Goal: Check status: Check status

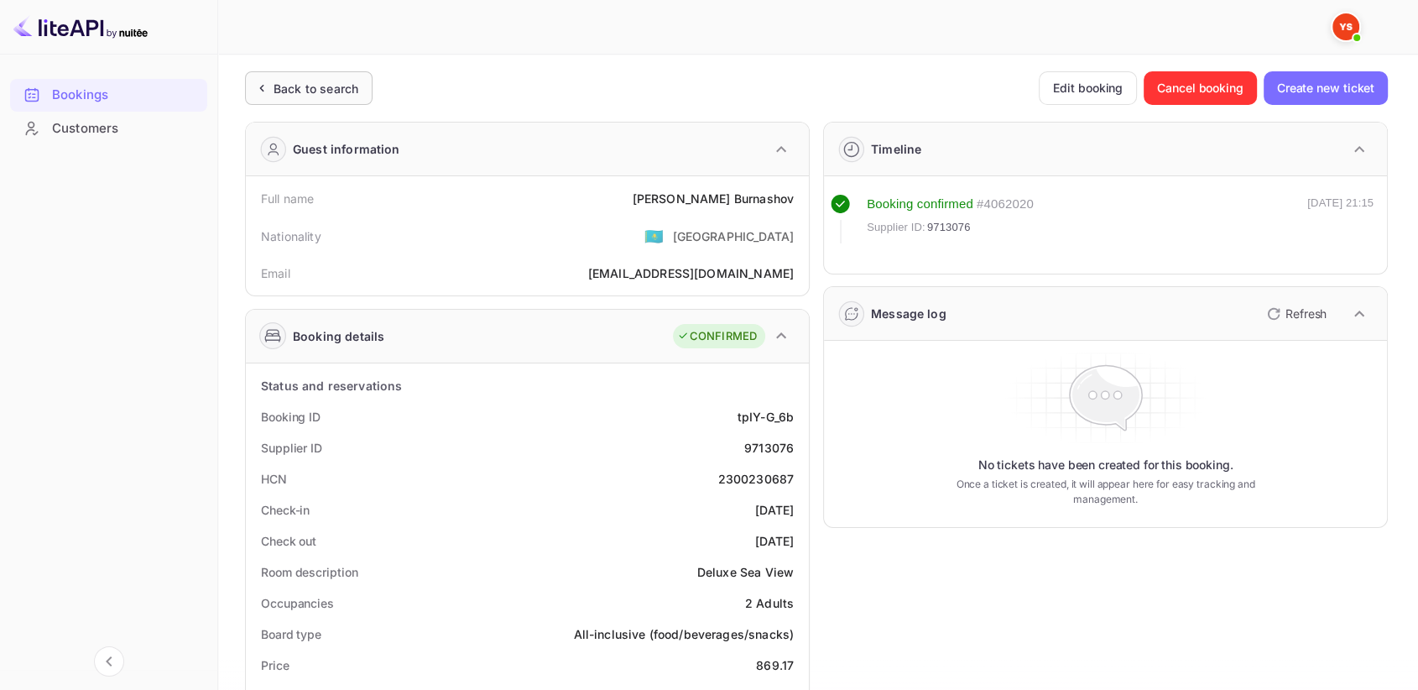
click at [289, 92] on div "Back to search" at bounding box center [316, 89] width 85 height 18
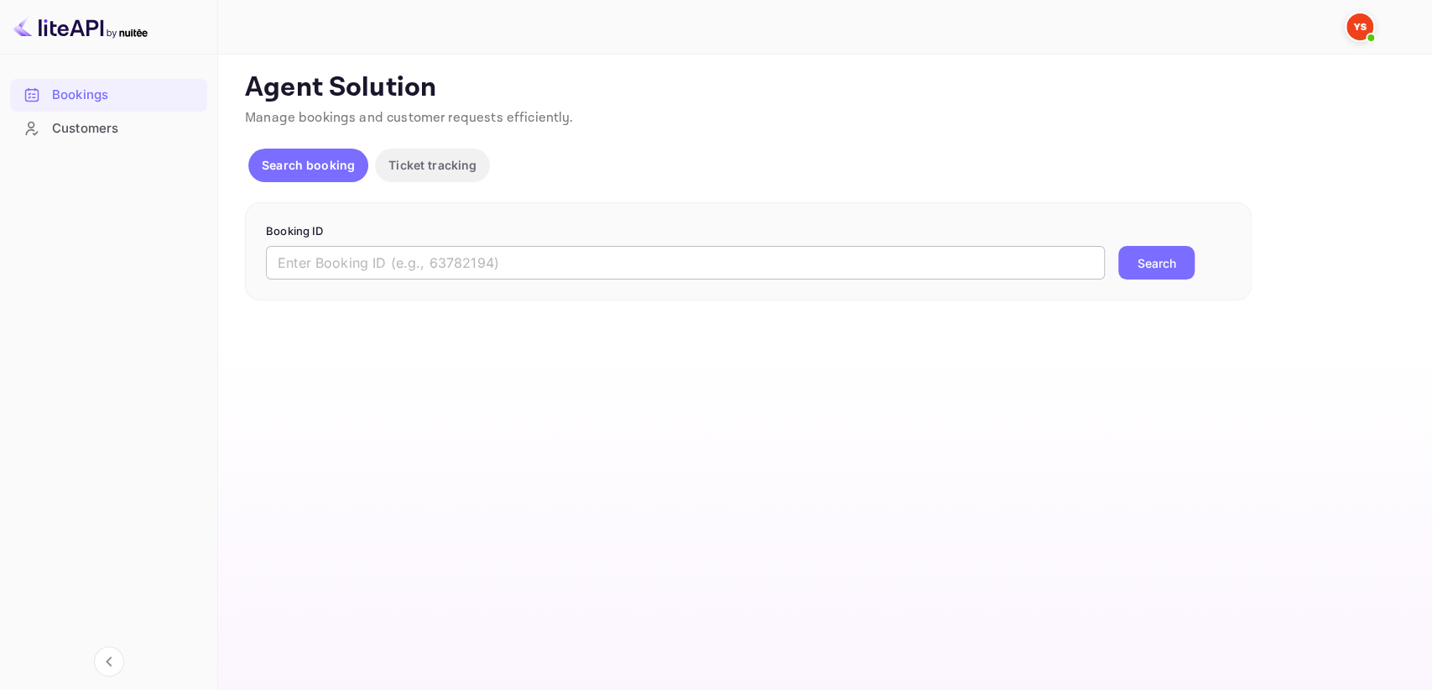
click at [398, 258] on input "text" at bounding box center [685, 263] width 839 height 34
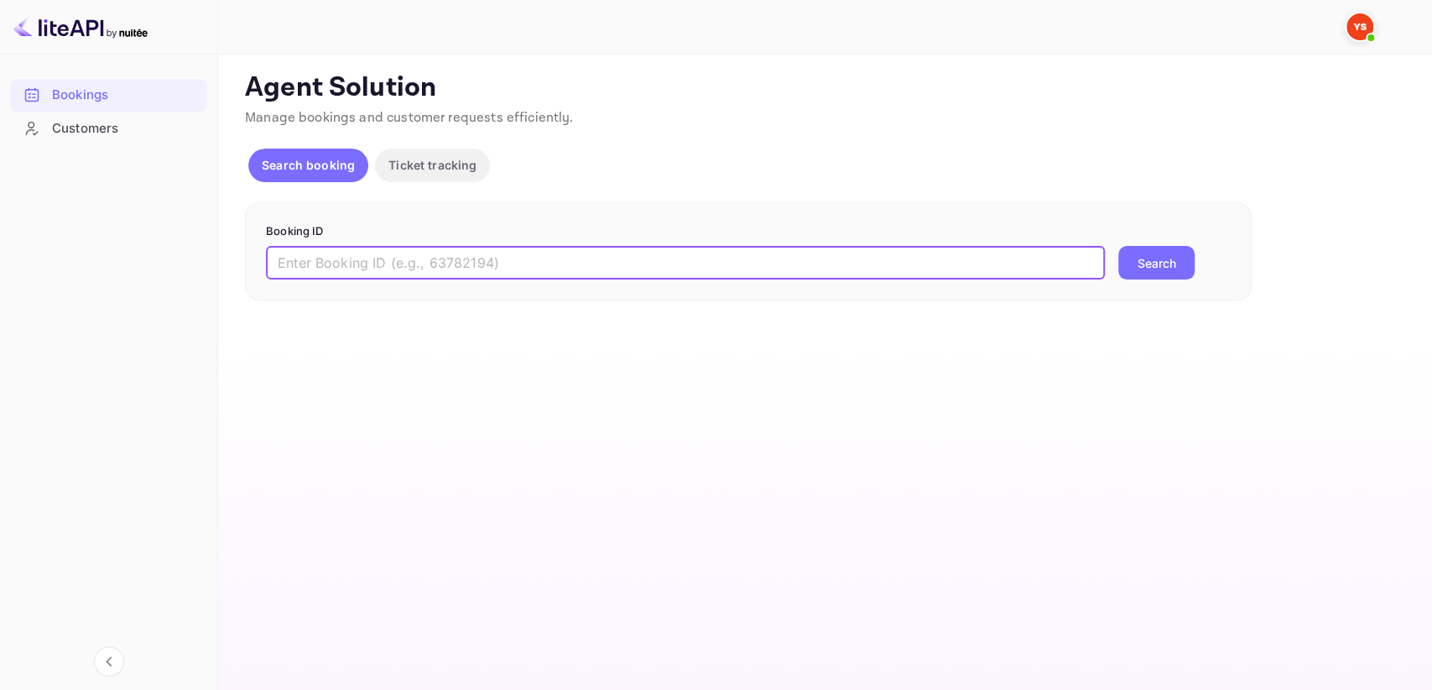
paste input "9637162"
type input "9637162"
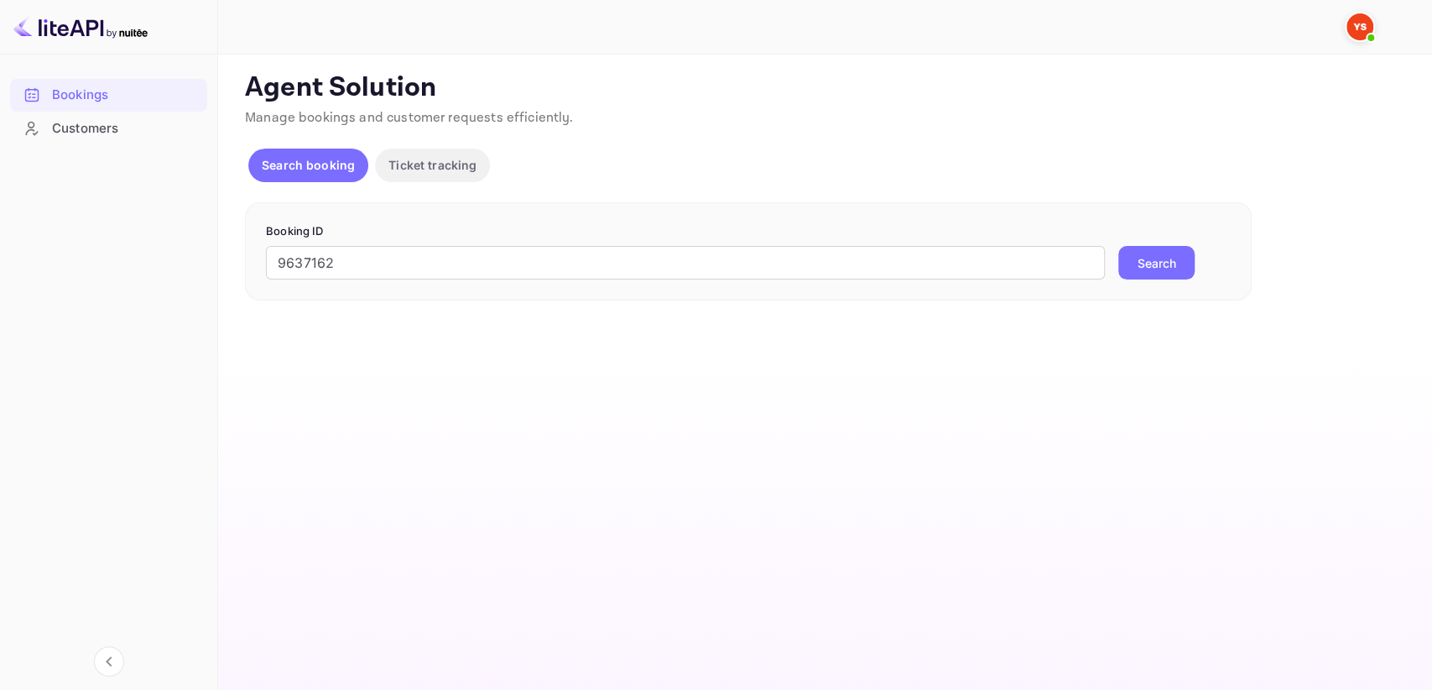
click at [1164, 265] on button "Search" at bounding box center [1157, 263] width 76 height 34
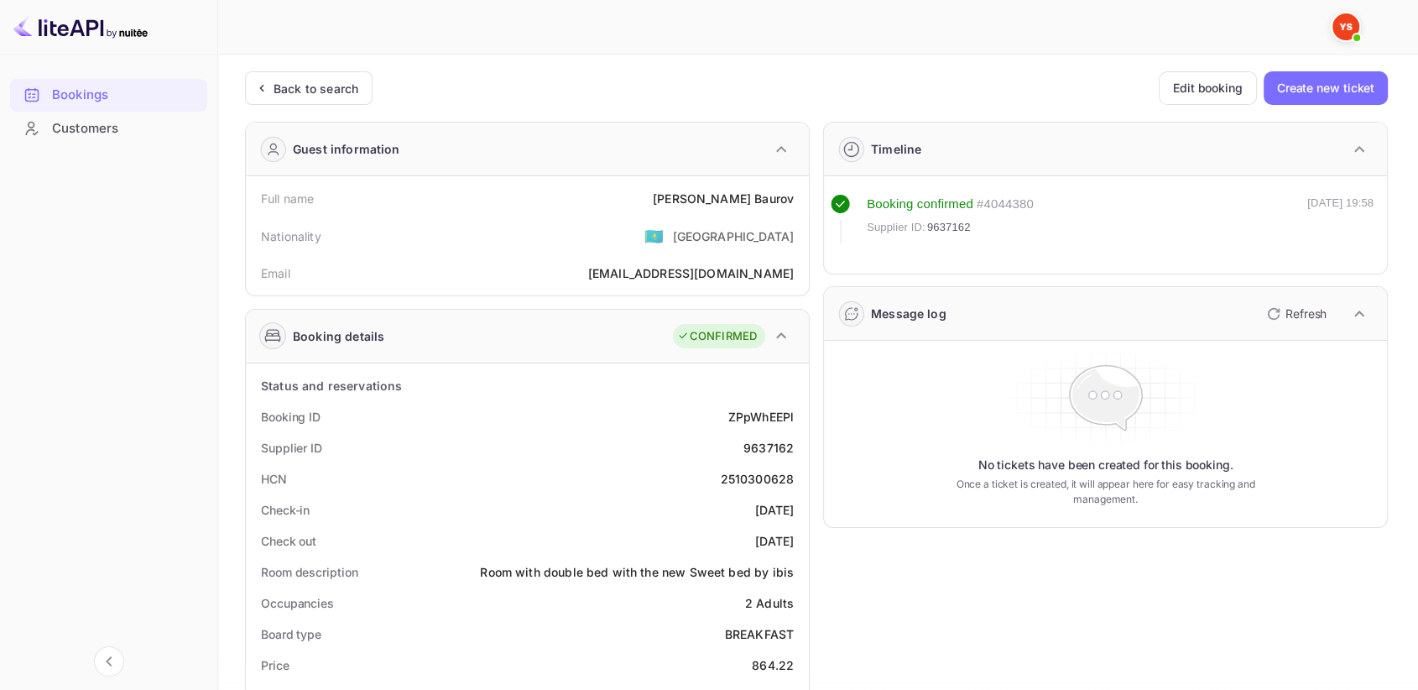
scroll to position [93, 0]
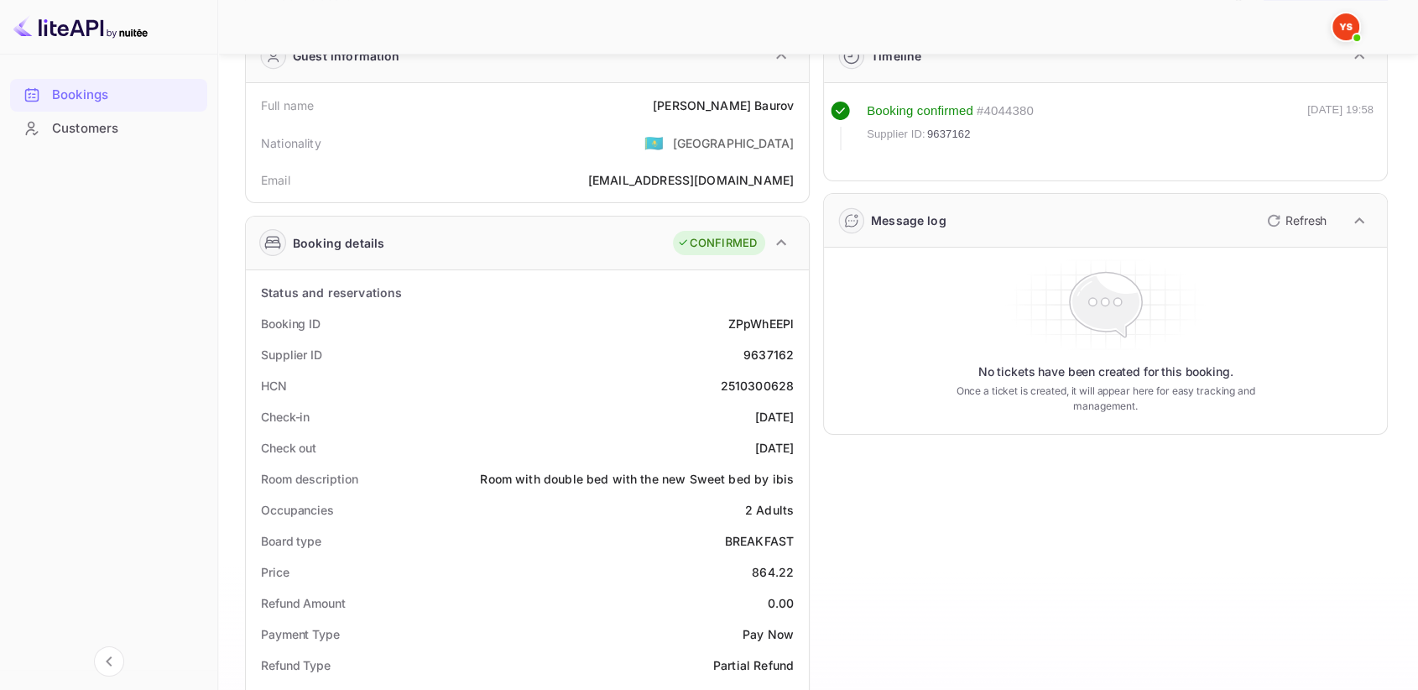
click at [756, 386] on div "2510300628" at bounding box center [758, 386] width 74 height 18
copy div "2510300628"
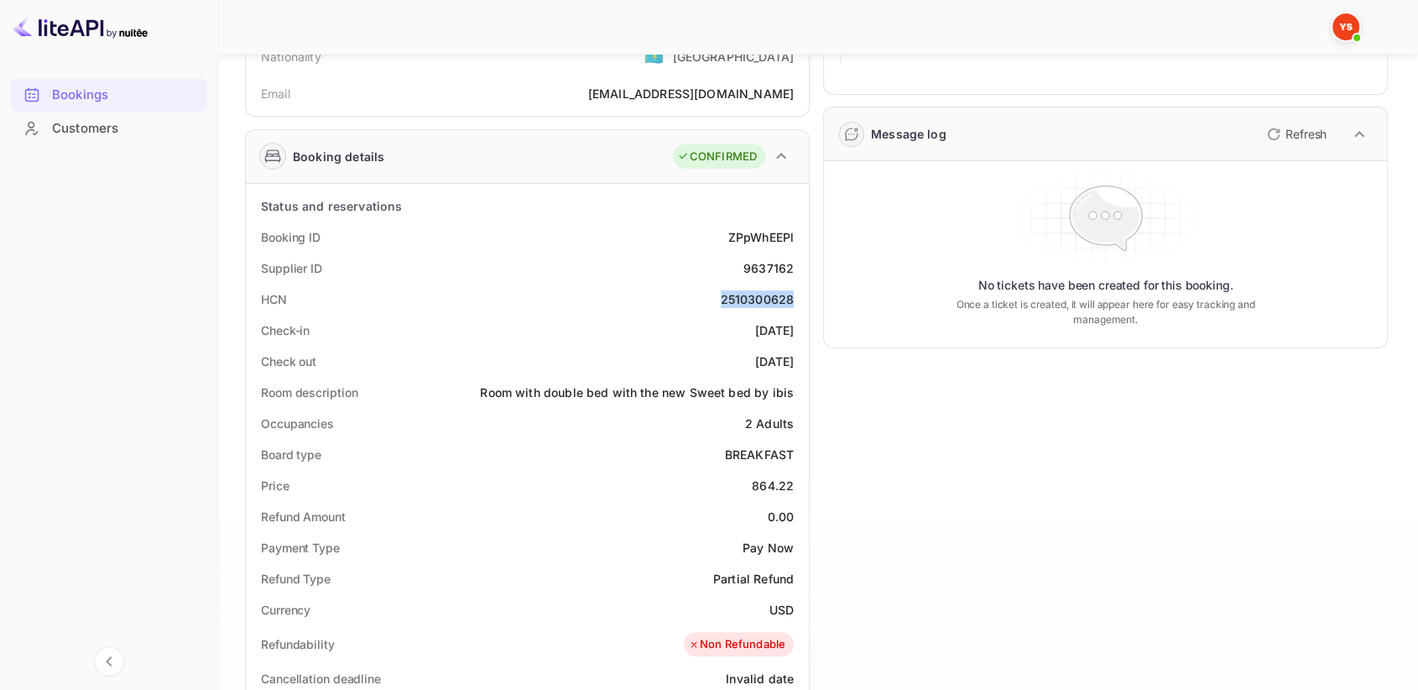
scroll to position [0, 0]
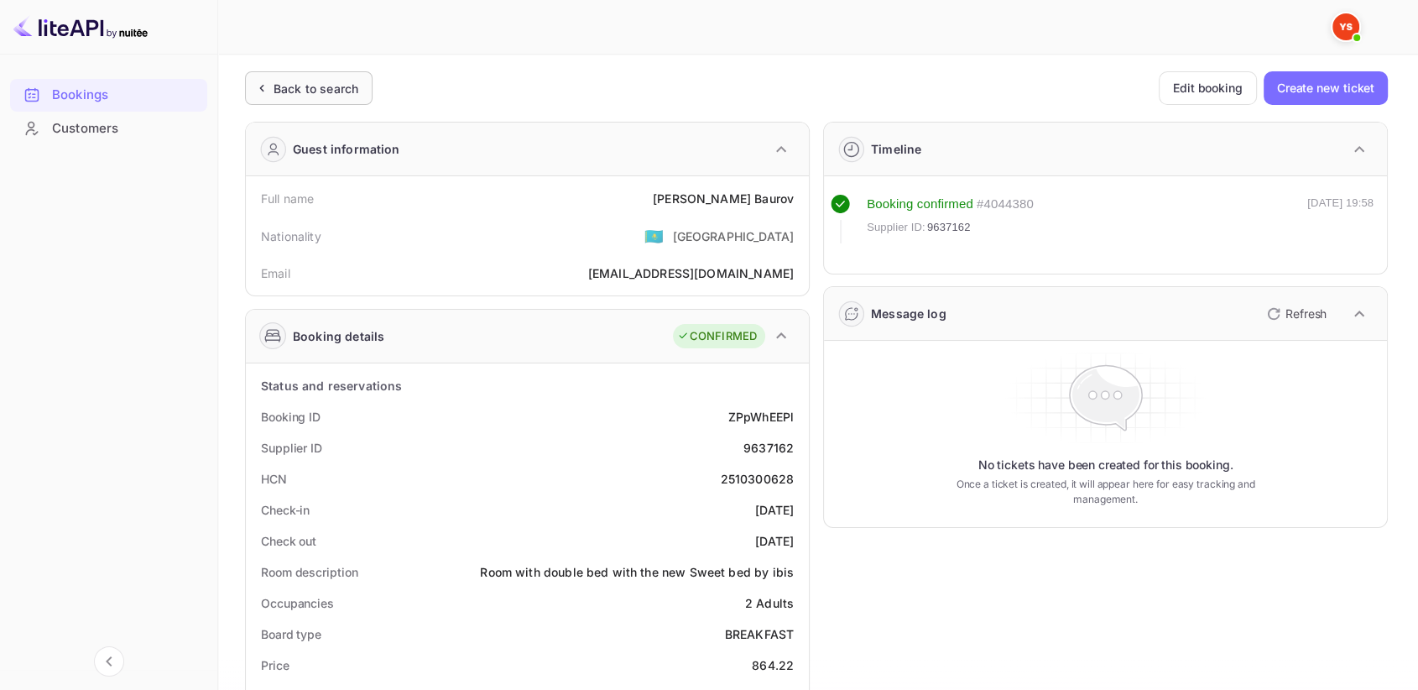
click at [322, 96] on div "Back to search" at bounding box center [316, 89] width 85 height 18
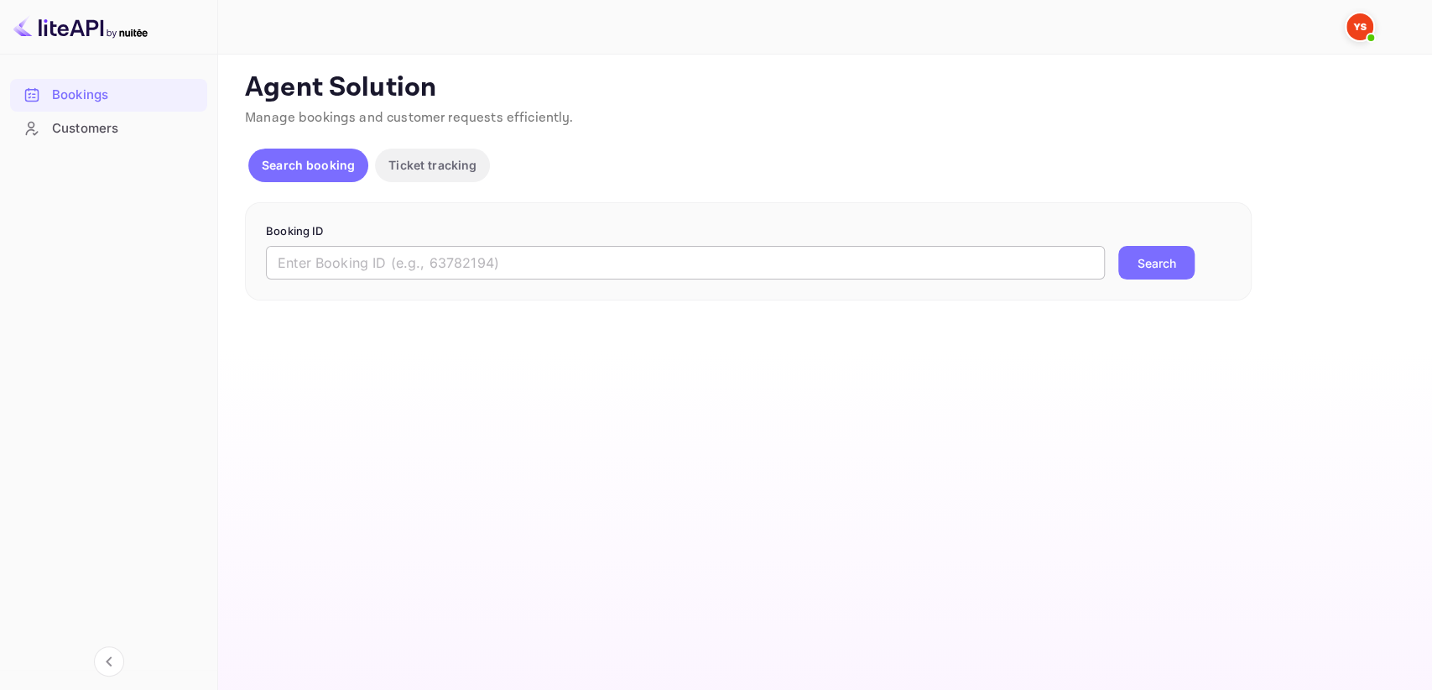
click at [475, 255] on input "text" at bounding box center [685, 263] width 839 height 34
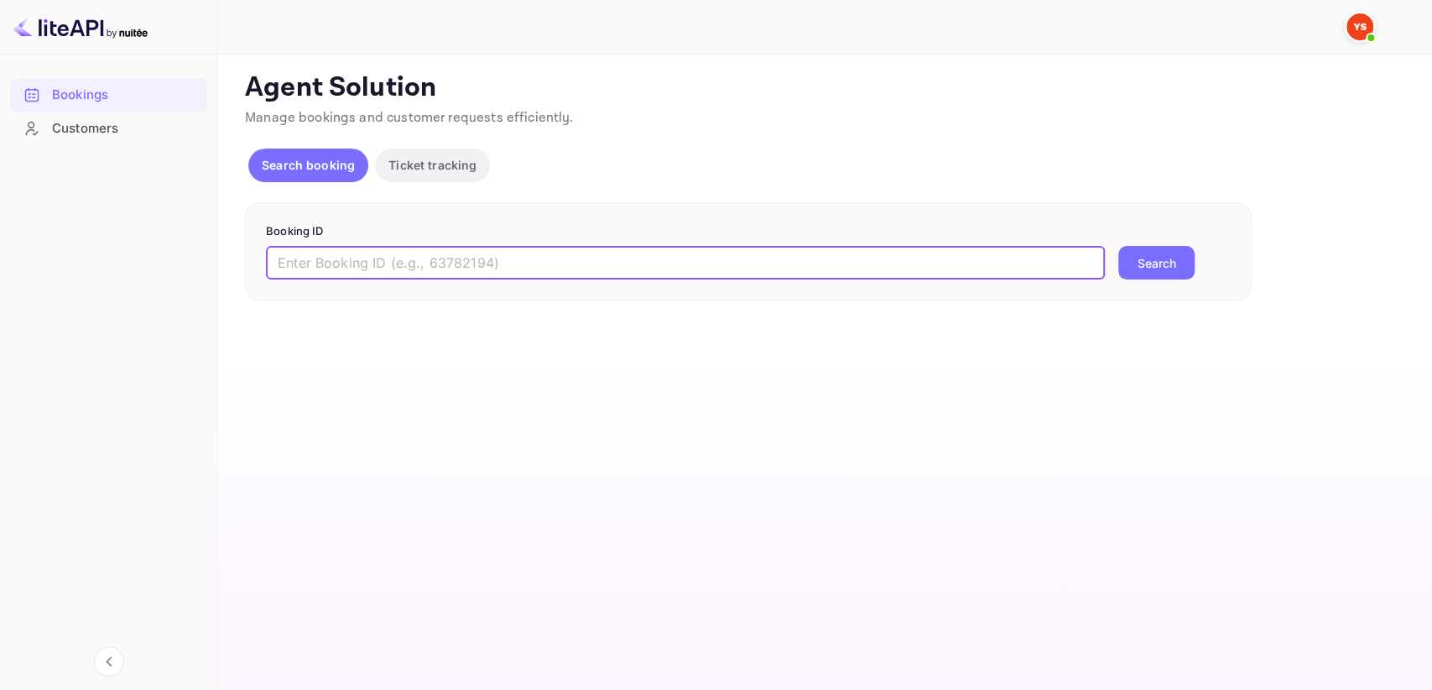
paste input "9782677"
type input "9782677"
click at [1174, 254] on button "Search" at bounding box center [1157, 263] width 76 height 34
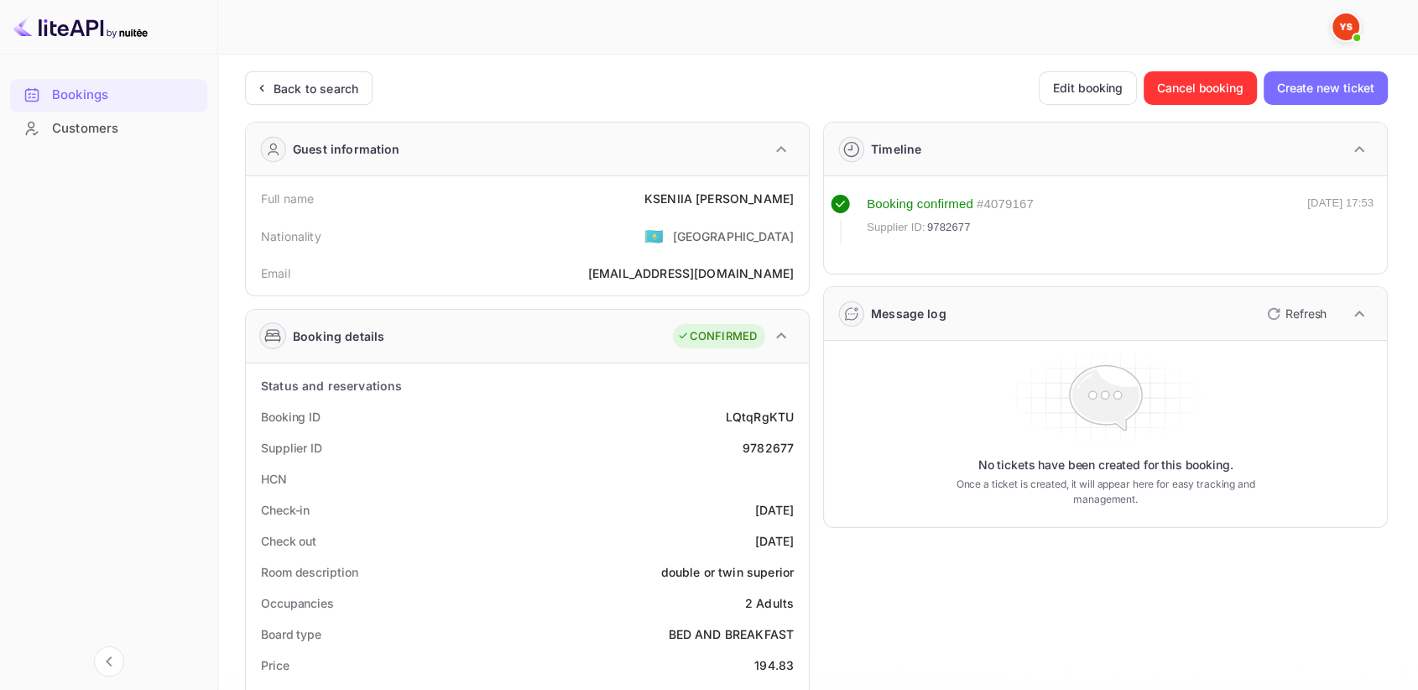
click at [774, 453] on div "9782677" at bounding box center [768, 448] width 51 height 18
copy div "9782677"
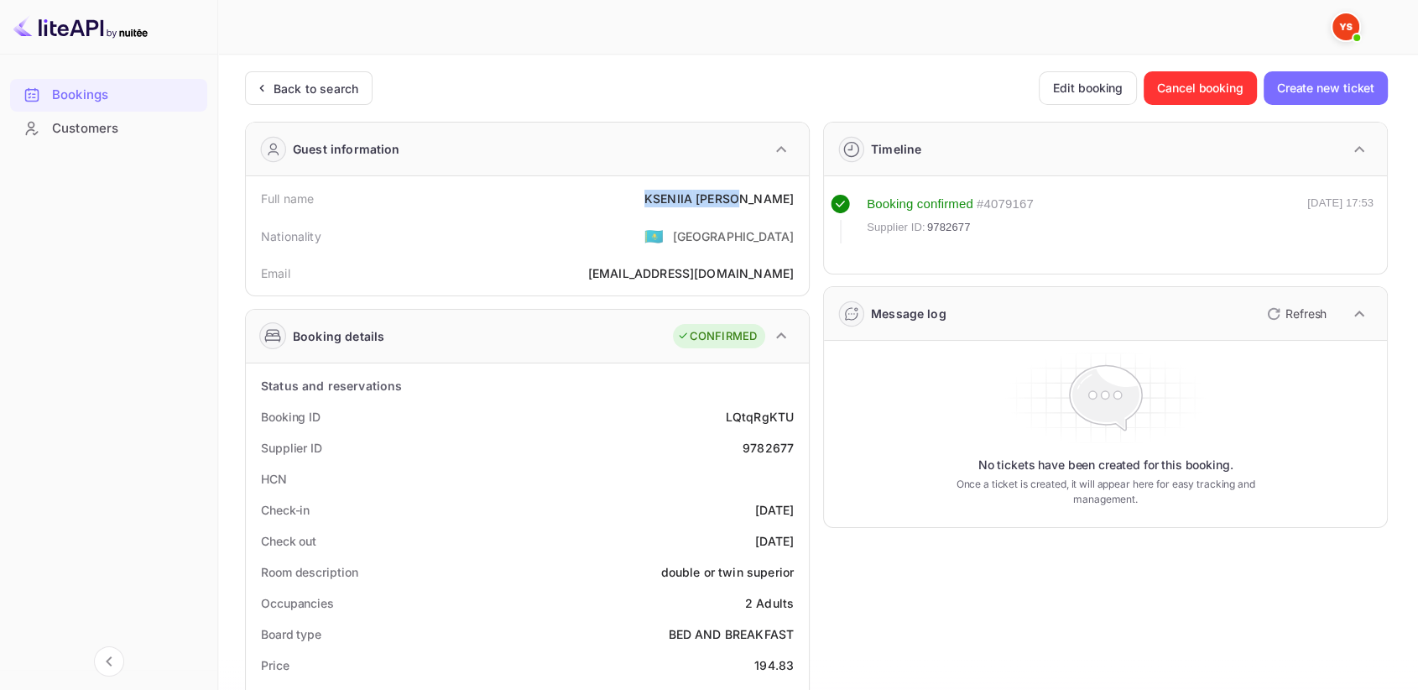
drag, startPoint x: 695, startPoint y: 192, endPoint x: 793, endPoint y: 199, distance: 98.4
click at [793, 199] on div "Full name [PERSON_NAME]" at bounding box center [528, 198] width 550 height 31
copy div "[PERSON_NAME]"
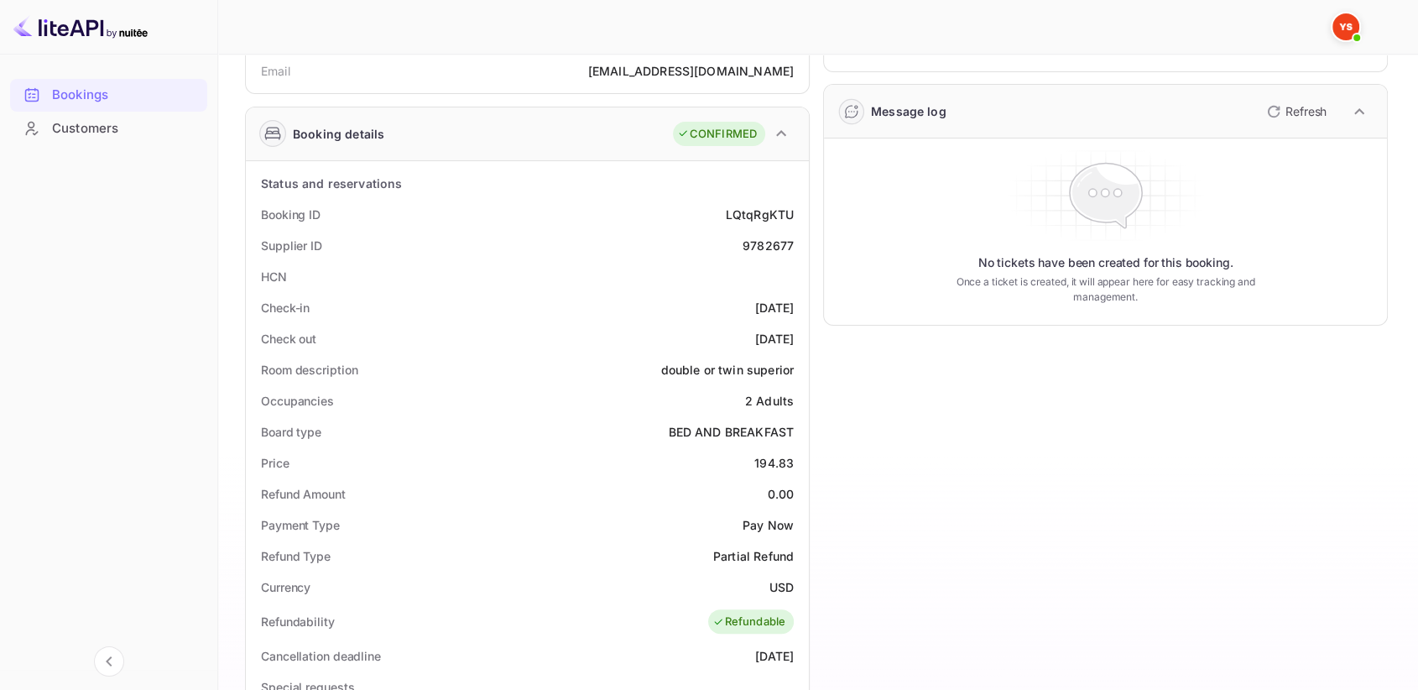
scroll to position [279, 0]
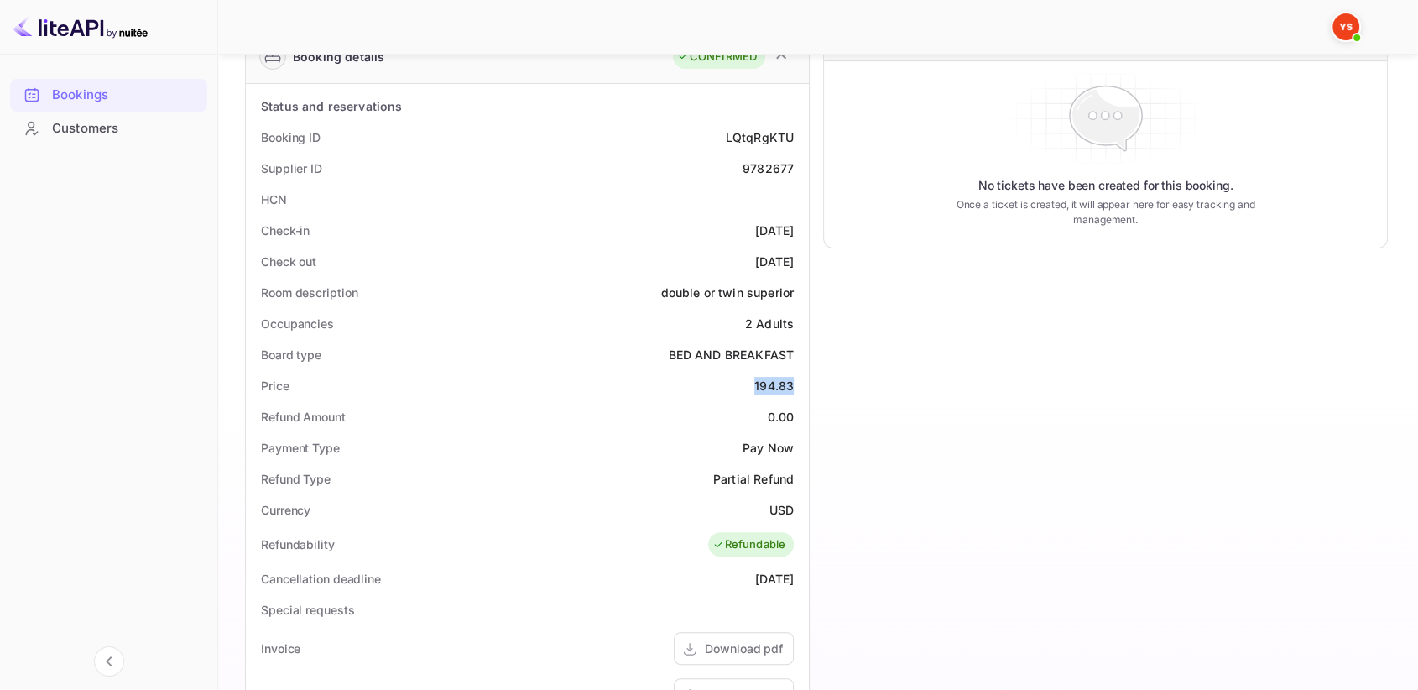
drag, startPoint x: 750, startPoint y: 385, endPoint x: 806, endPoint y: 383, distance: 55.4
click at [806, 383] on div "Status and reservations Booking ID LQtqRgKTU Supplier ID 9782677 HCN Check-in […" at bounding box center [527, 562] width 563 height 956
copy div "194.83"
